Goal: Information Seeking & Learning: Compare options

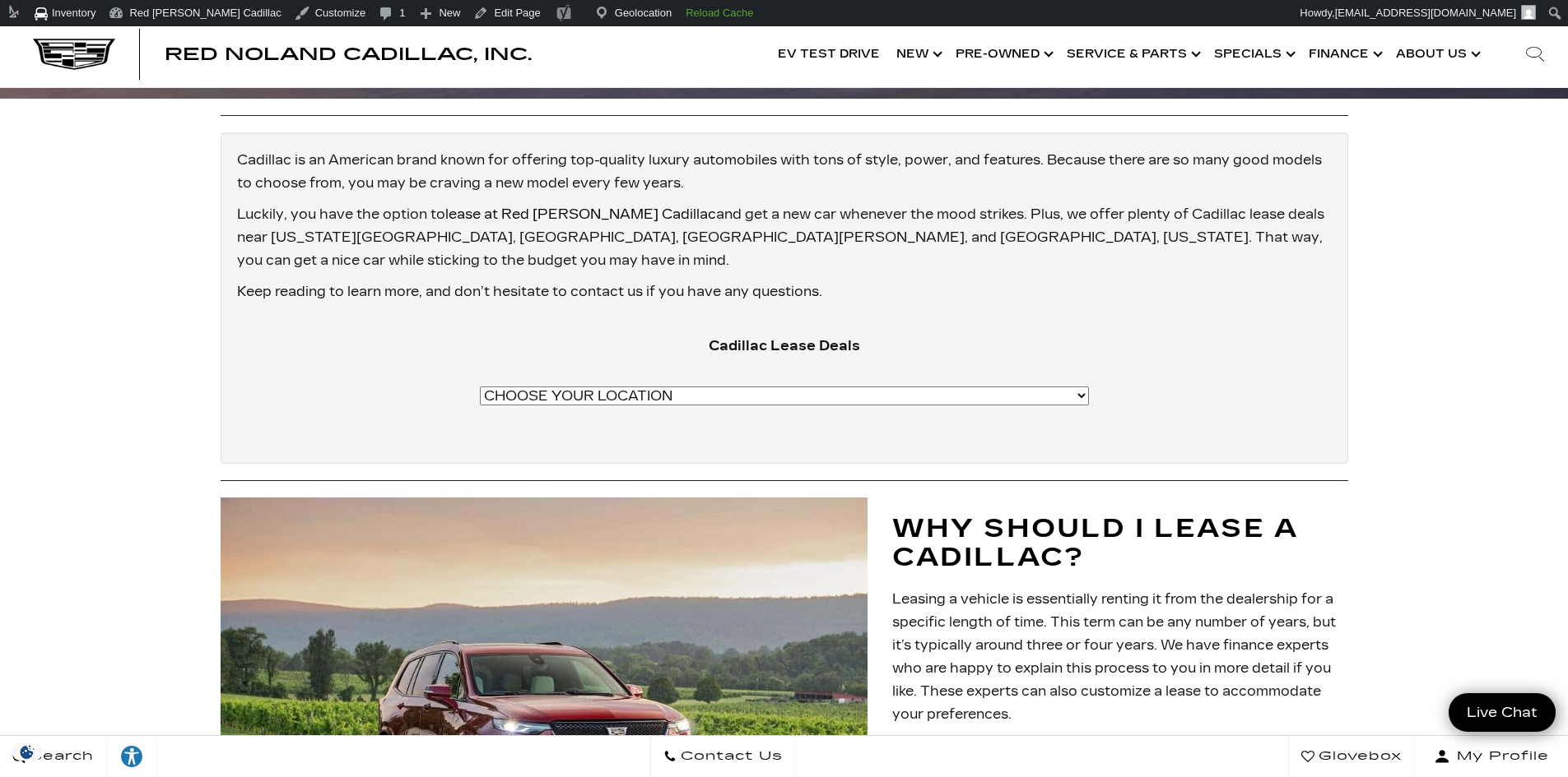
scroll to position [658, 0]
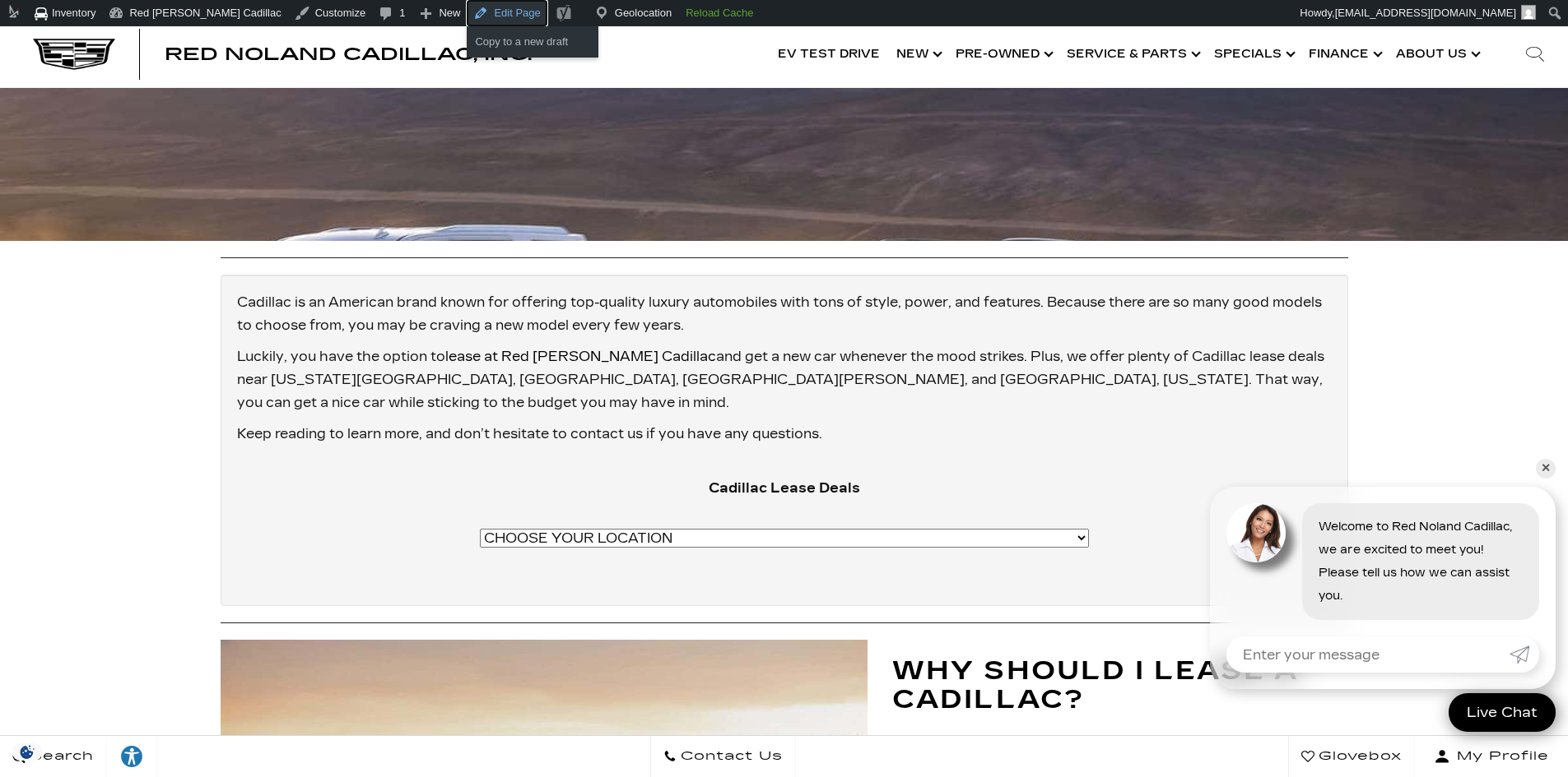
click at [466, 13] on link "Edit Page" at bounding box center [506, 13] width 79 height 26
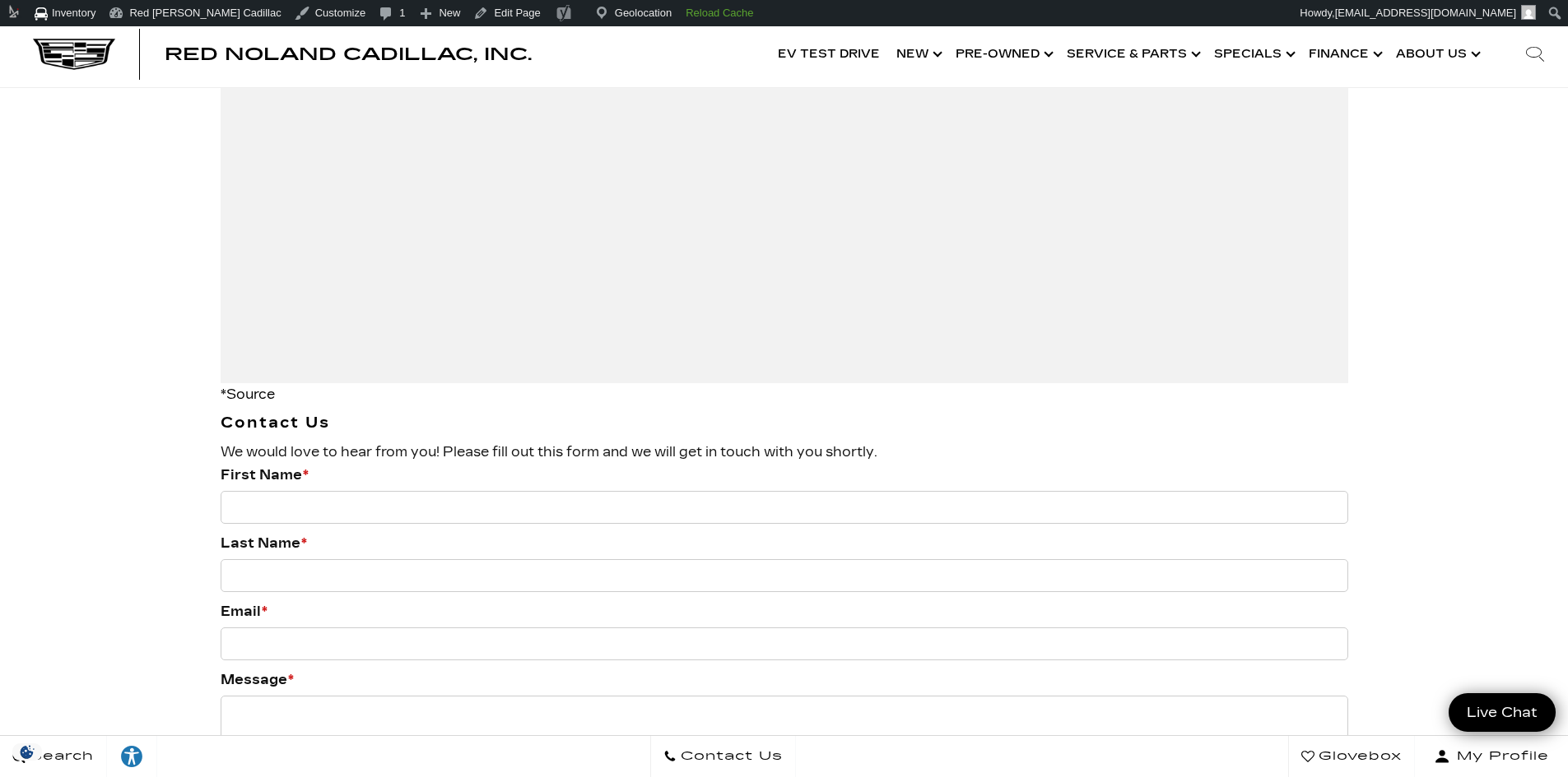
scroll to position [2550, 0]
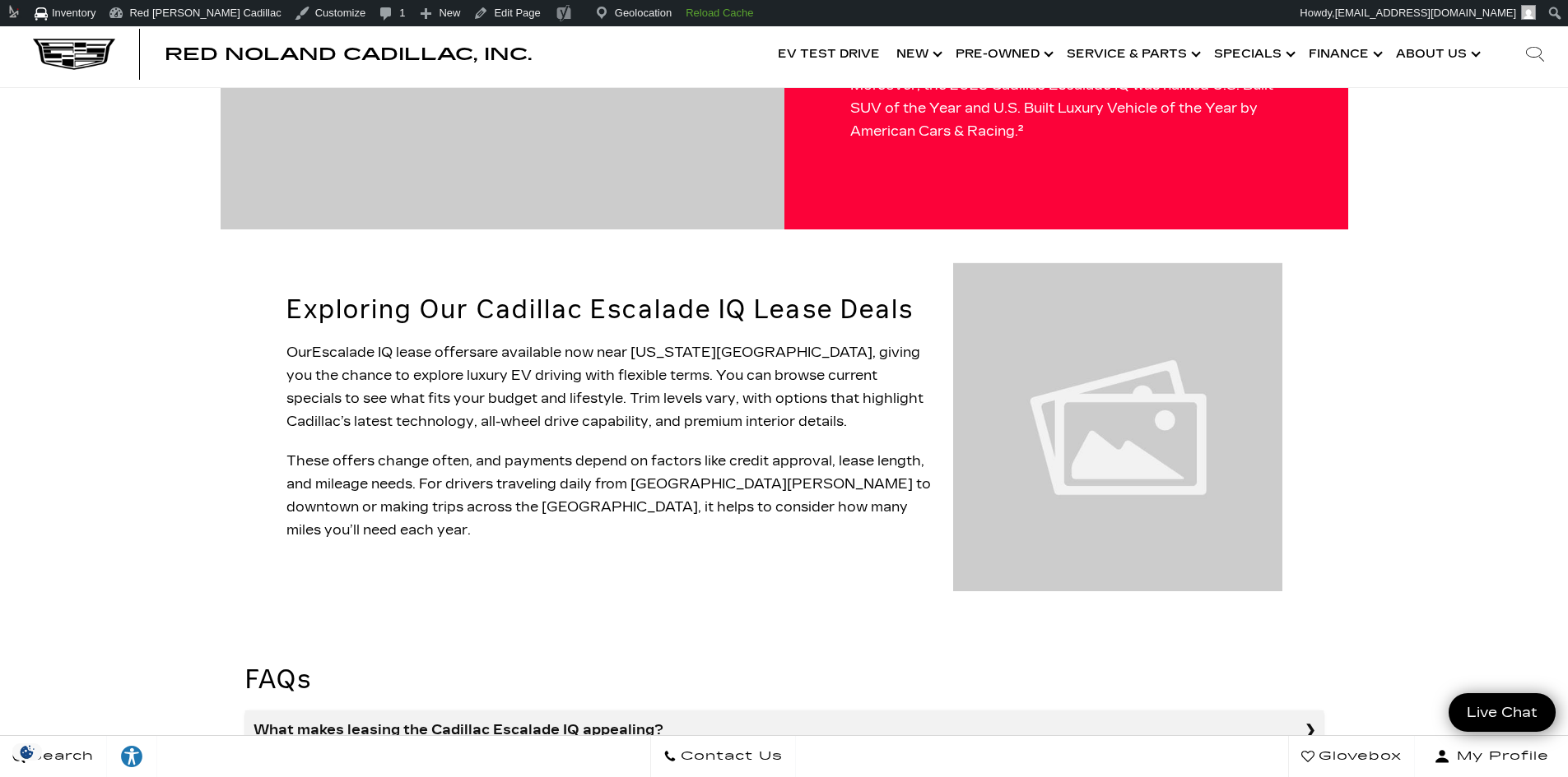
scroll to position [1398, 0]
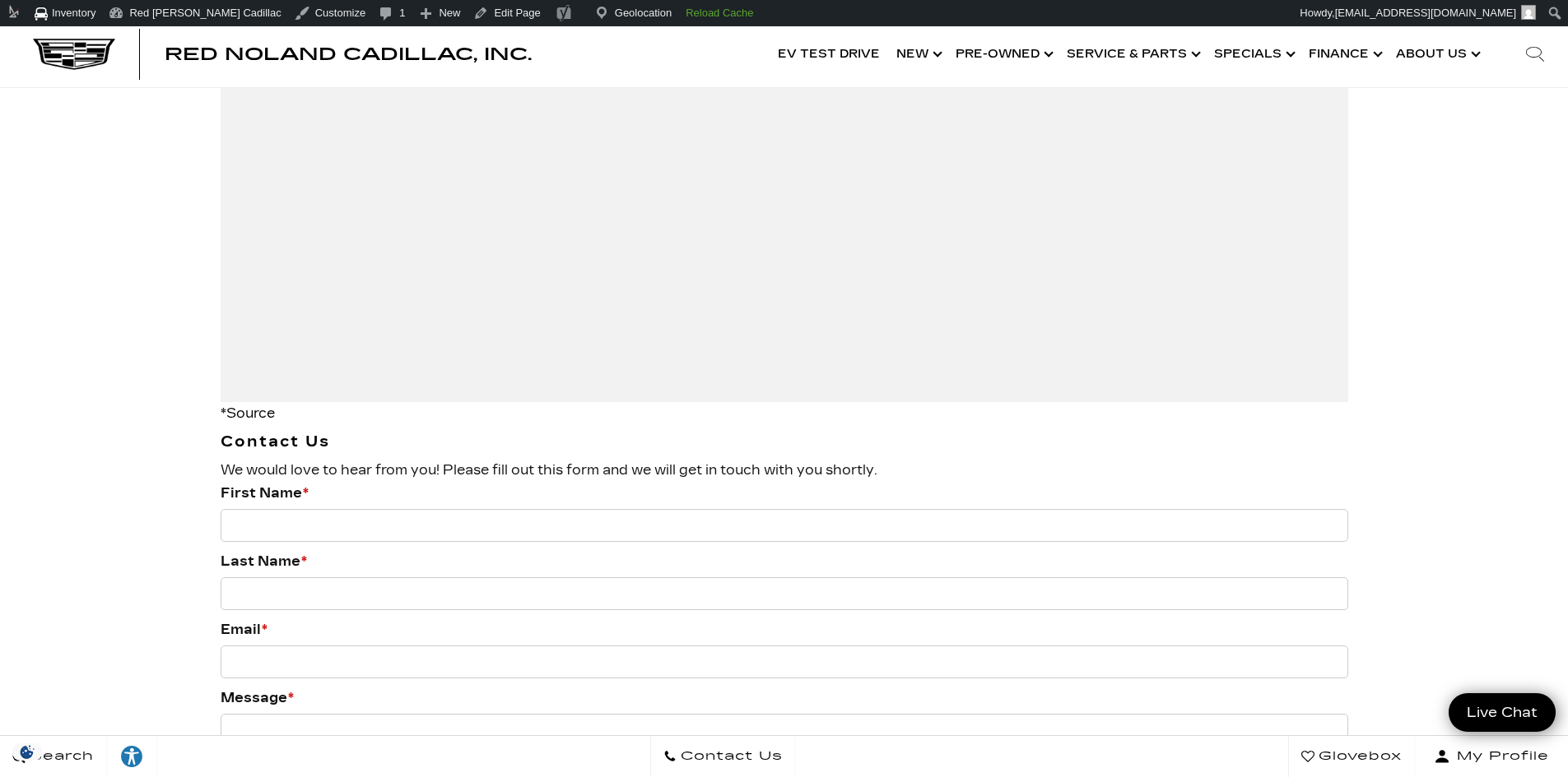
scroll to position [2550, 0]
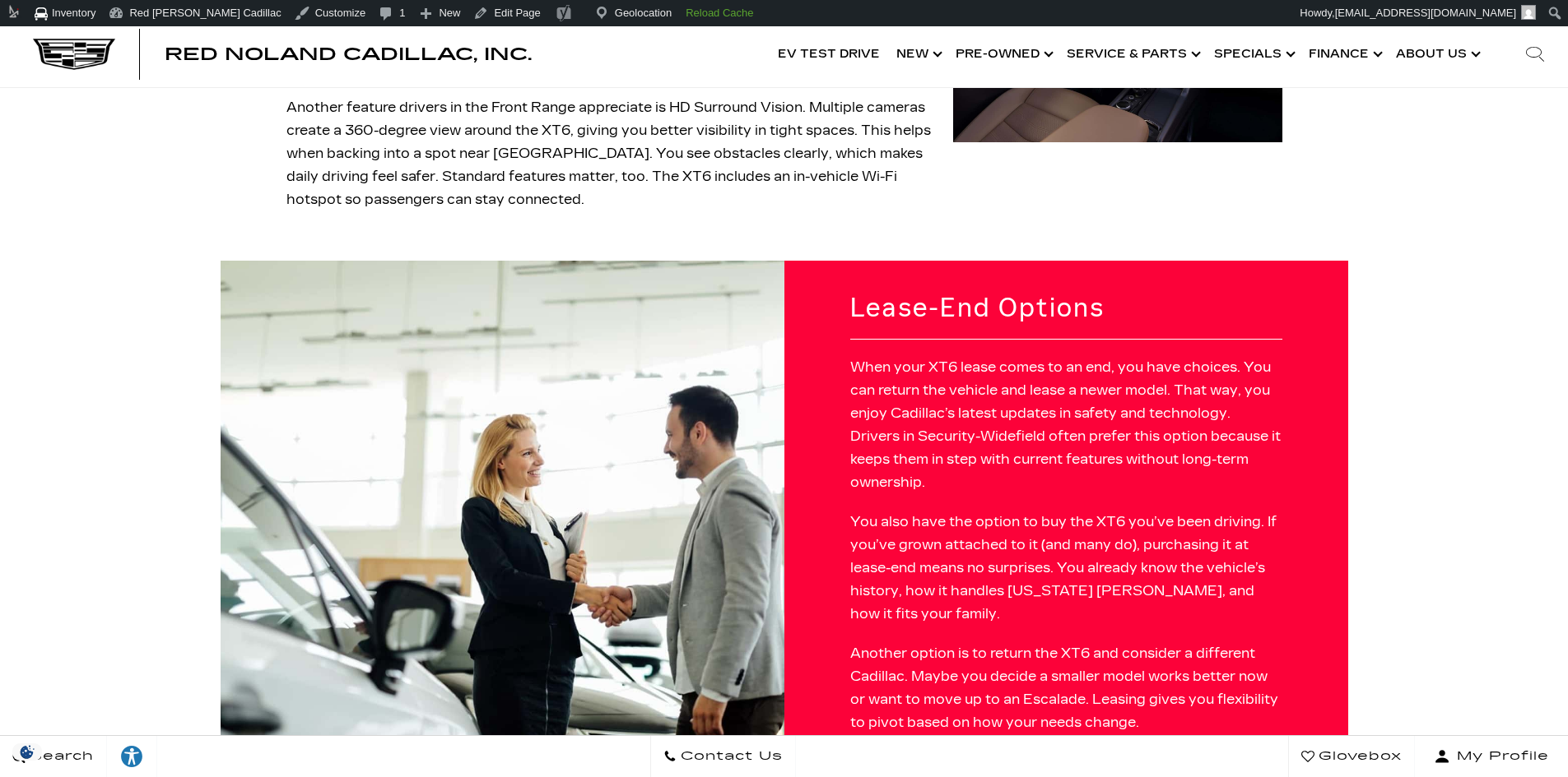
scroll to position [493, 0]
